Goal: Task Accomplishment & Management: Use online tool/utility

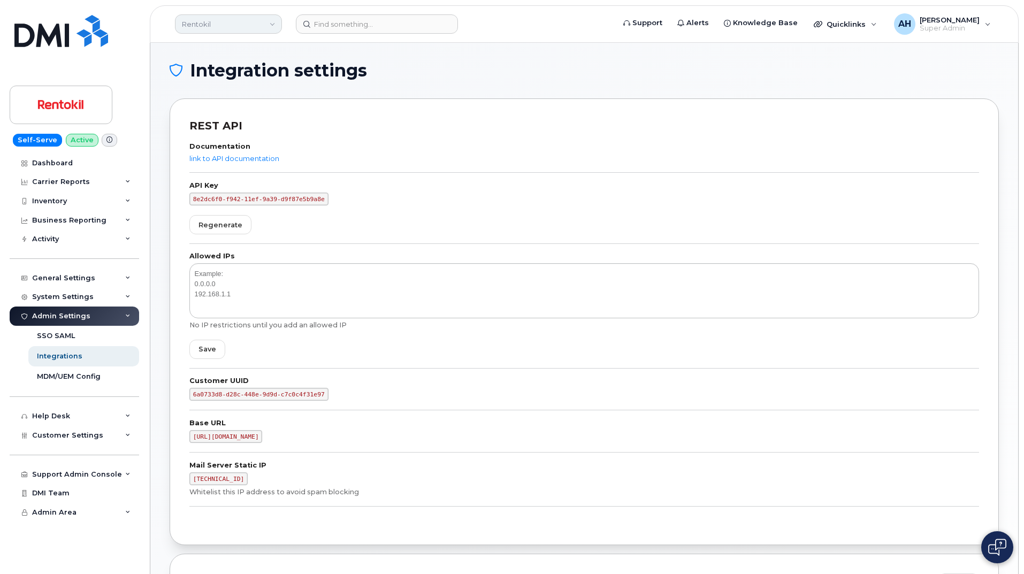
click at [216, 26] on link "Rentokil" at bounding box center [228, 23] width 107 height 19
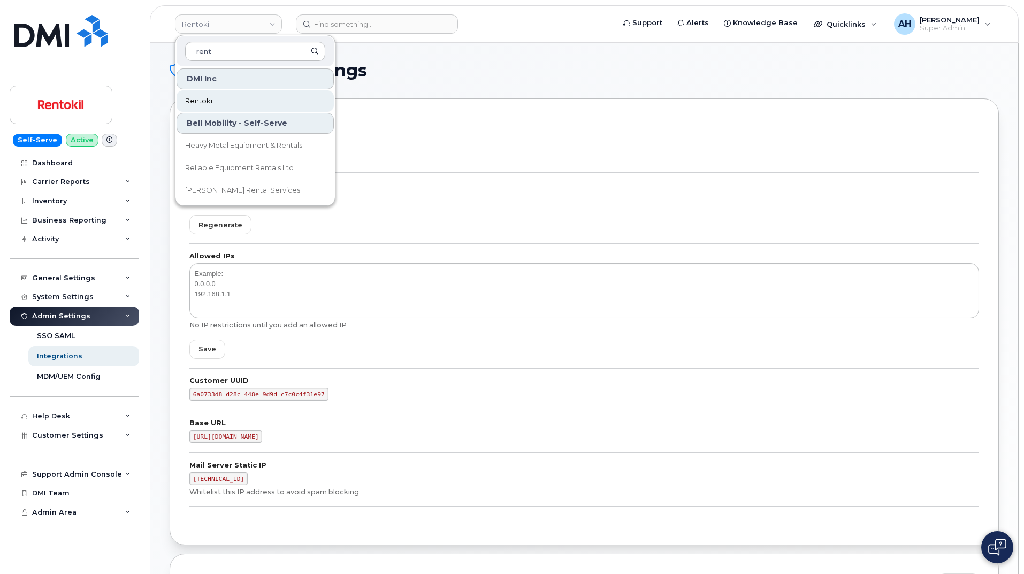
type input "rent"
click at [213, 96] on link "Rentokil" at bounding box center [255, 100] width 157 height 21
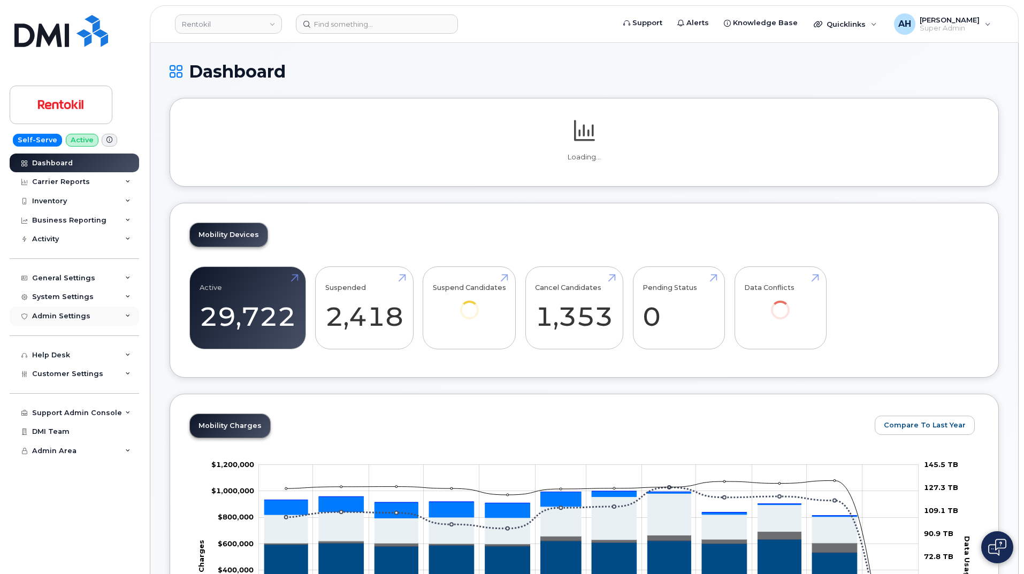
click at [122, 319] on div "Admin Settings" at bounding box center [74, 316] width 129 height 19
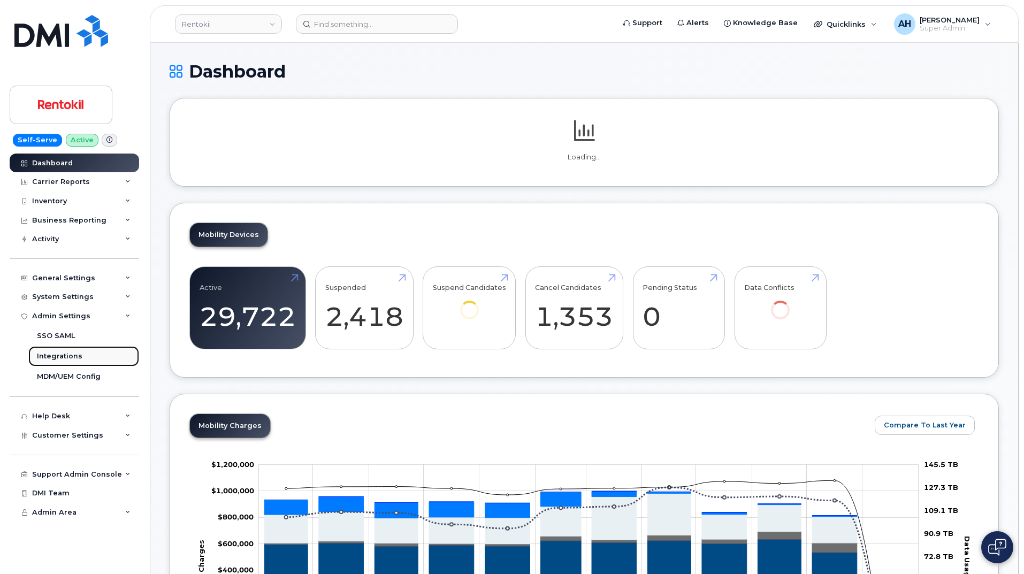
click at [80, 357] on link "Integrations" at bounding box center [83, 356] width 111 height 20
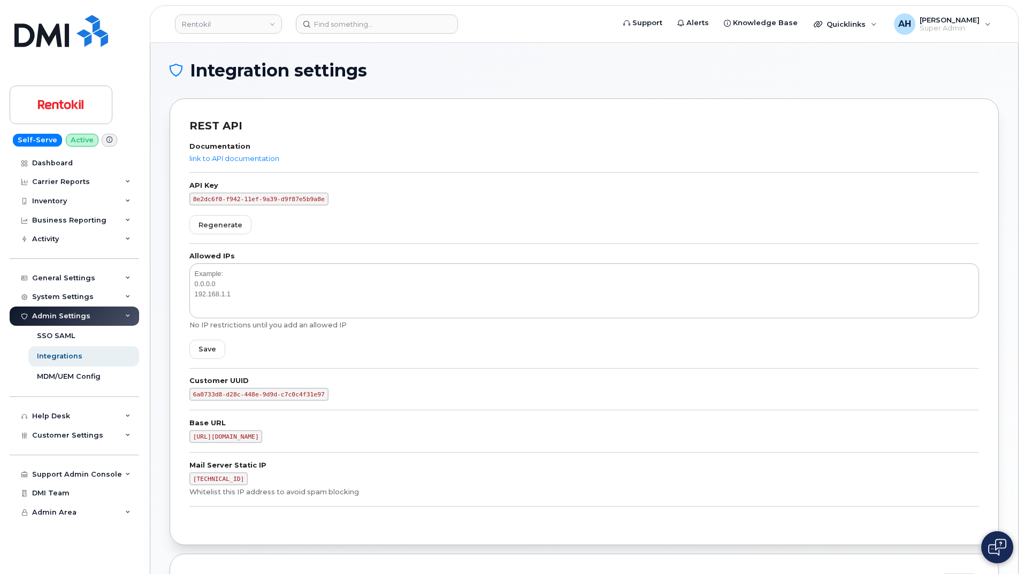
click at [264, 196] on code "8e2dc6f0-f942-11ef-9a39-d9f87e5b9a8e" at bounding box center [258, 199] width 139 height 13
copy form "8e2dc6f0-f942-11ef-9a39-d9f87e5b9a8e Regenerate"
click at [403, 181] on div "Documentation link to API documentation API Key 8e2dc6f0-f942-11ef-9a39-d9f87e5…" at bounding box center [584, 330] width 790 height 392
